Goal: Find specific page/section: Find specific page/section

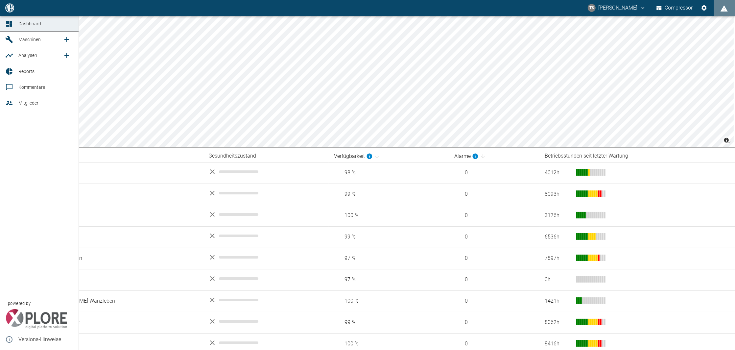
click at [25, 43] on span "Maschinen" at bounding box center [40, 39] width 44 height 8
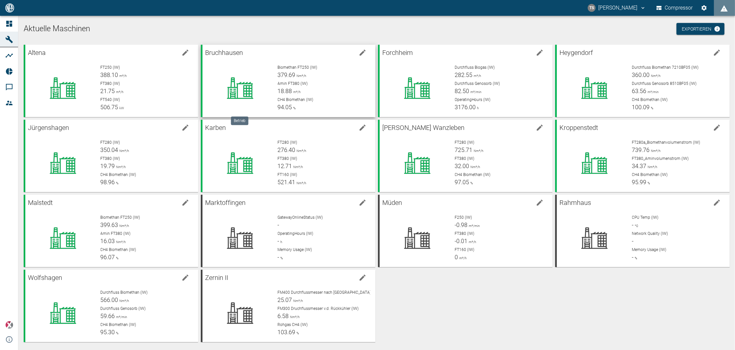
click at [218, 75] on icon at bounding box center [240, 88] width 52 height 26
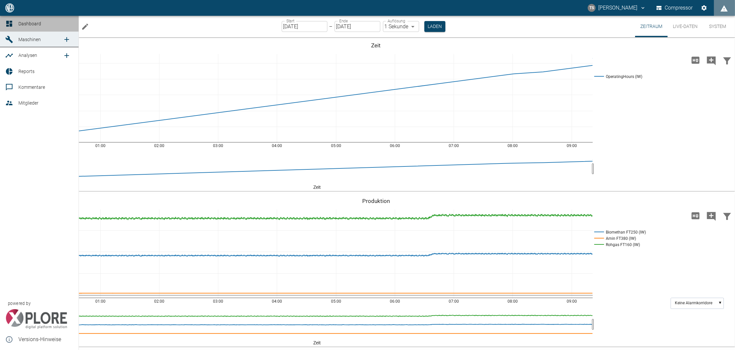
click at [10, 27] on icon at bounding box center [9, 24] width 6 height 6
